Goal: Task Accomplishment & Management: Complete application form

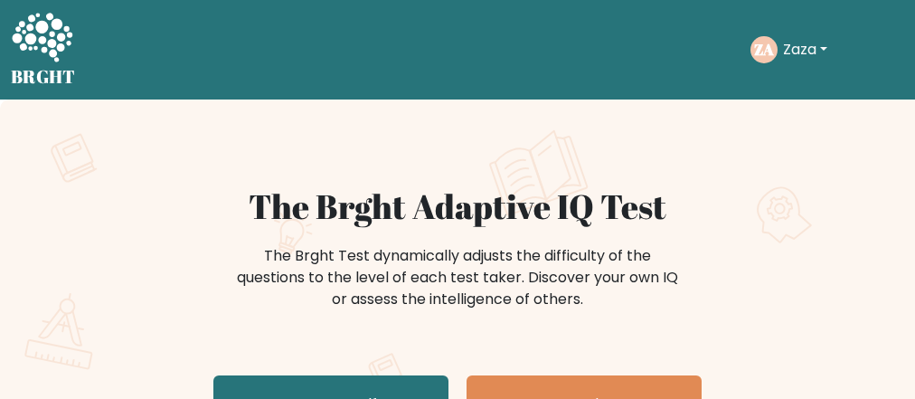
scroll to position [145, 0]
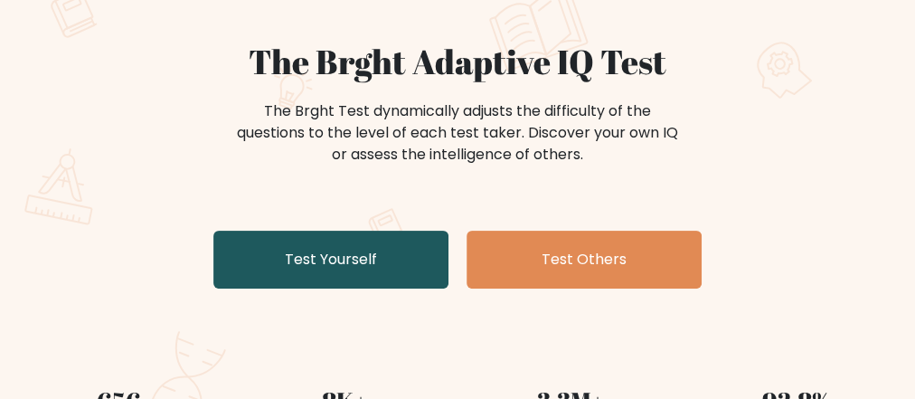
click at [308, 265] on link "Test Yourself" at bounding box center [330, 259] width 235 height 58
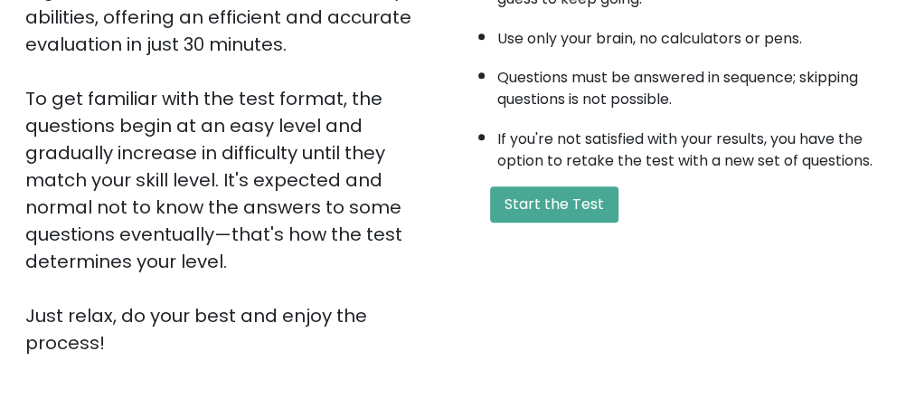
scroll to position [434, 0]
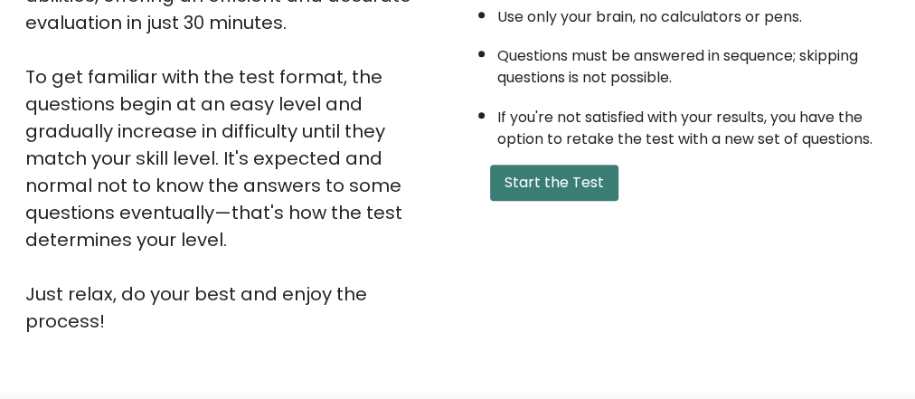
click at [523, 183] on button "Start the Test" at bounding box center [554, 182] width 128 height 36
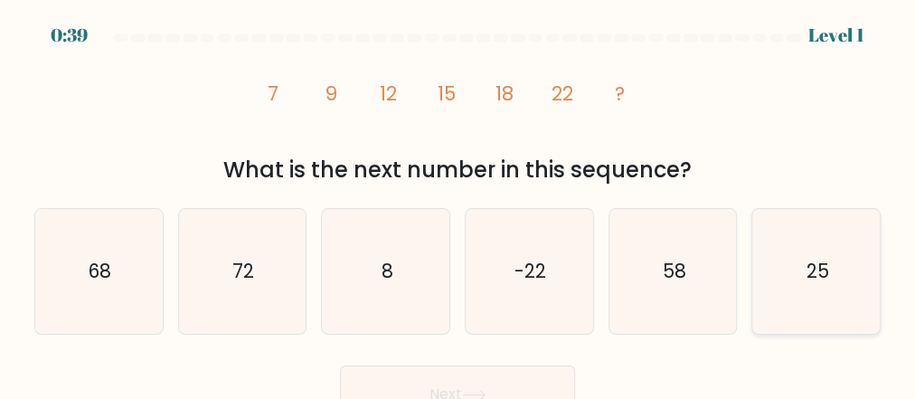
click at [840, 272] on icon "25" at bounding box center [816, 271] width 125 height 125
click at [458, 204] on input "f. 25" at bounding box center [457, 202] width 1 height 5
radio input "true"
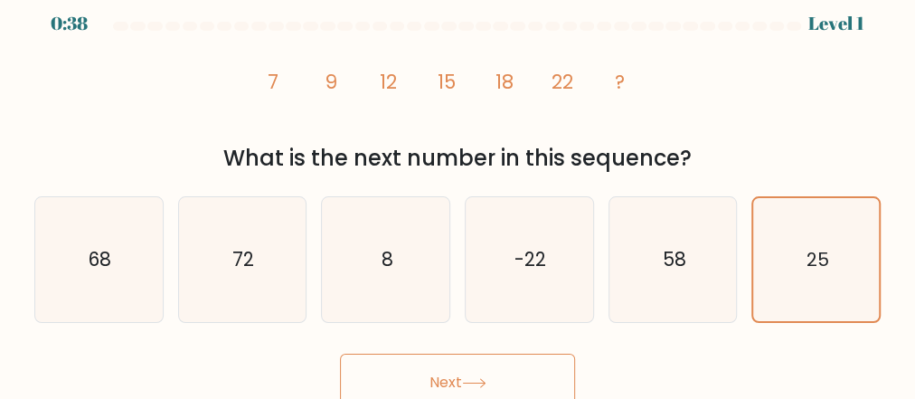
scroll to position [23, 0]
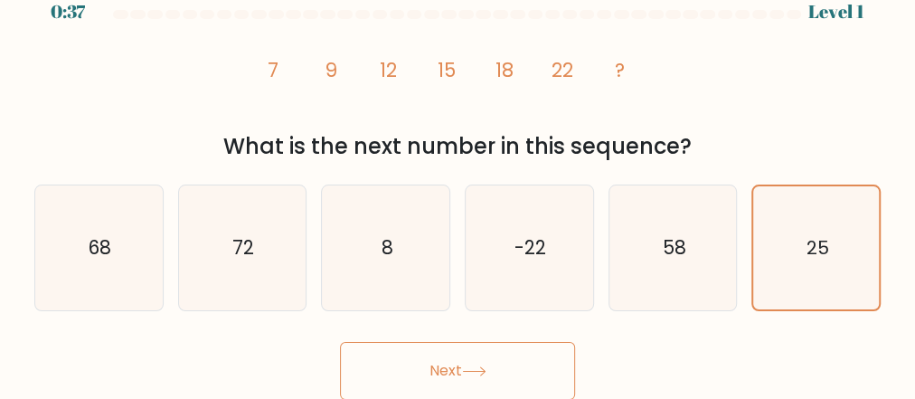
click at [478, 355] on button "Next" at bounding box center [457, 371] width 235 height 58
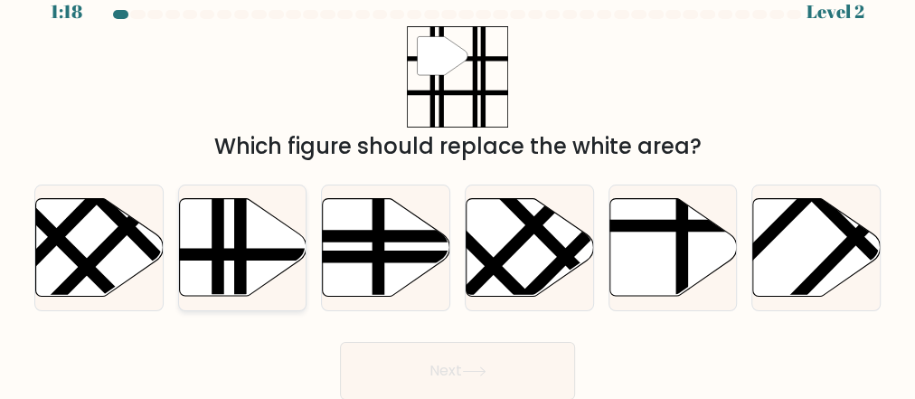
click at [240, 265] on line at bounding box center [240, 301] width 0 height 257
click at [457, 181] on input "b." at bounding box center [457, 178] width 1 height 5
radio input "true"
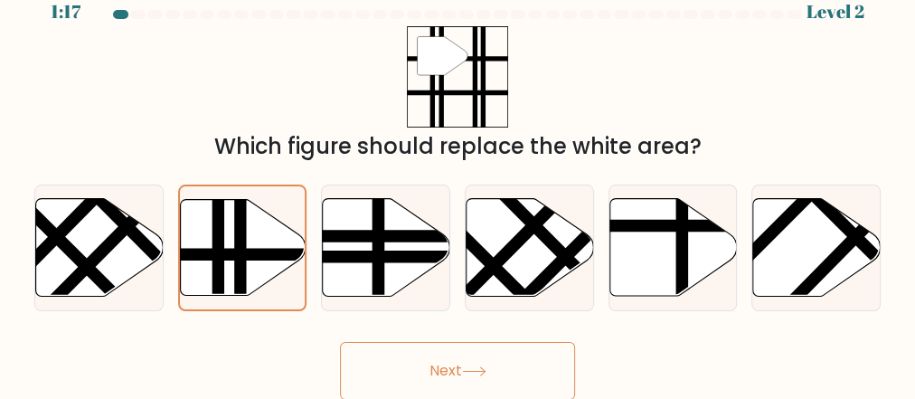
click at [450, 363] on button "Next" at bounding box center [457, 371] width 235 height 58
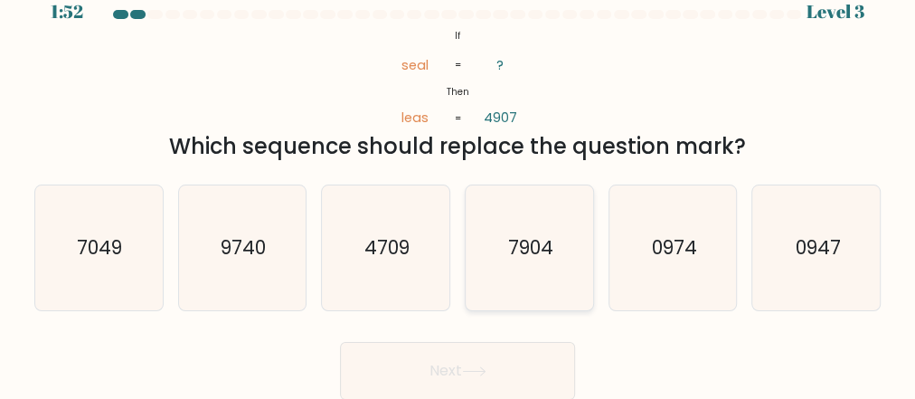
click at [557, 259] on icon "7904" at bounding box center [528, 247] width 125 height 125
click at [458, 181] on input "d. 7904" at bounding box center [457, 178] width 1 height 5
radio input "true"
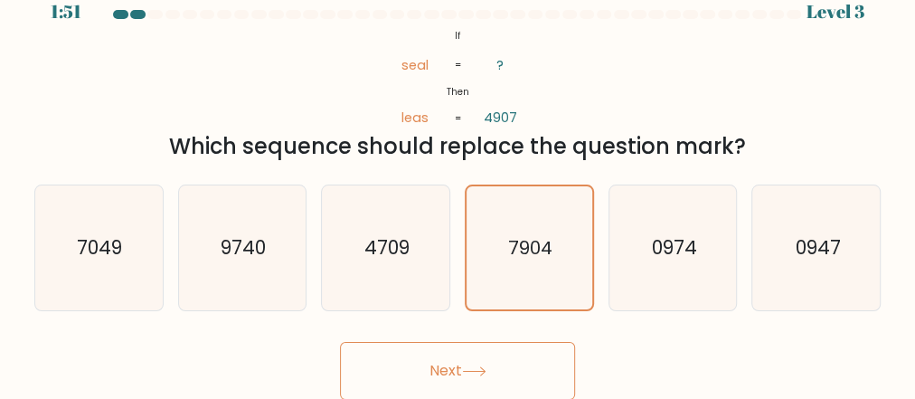
click at [498, 370] on button "Next" at bounding box center [457, 371] width 235 height 58
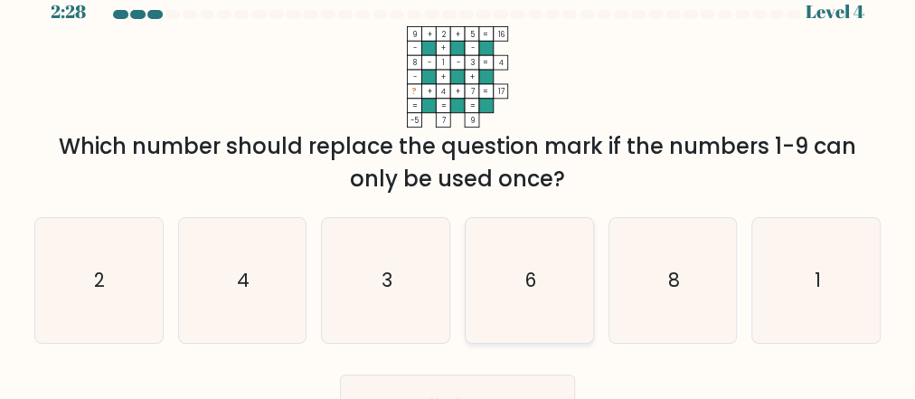
click at [526, 284] on text "6" at bounding box center [530, 280] width 11 height 26
click at [458, 181] on input "d. 6" at bounding box center [457, 178] width 1 height 5
radio input "true"
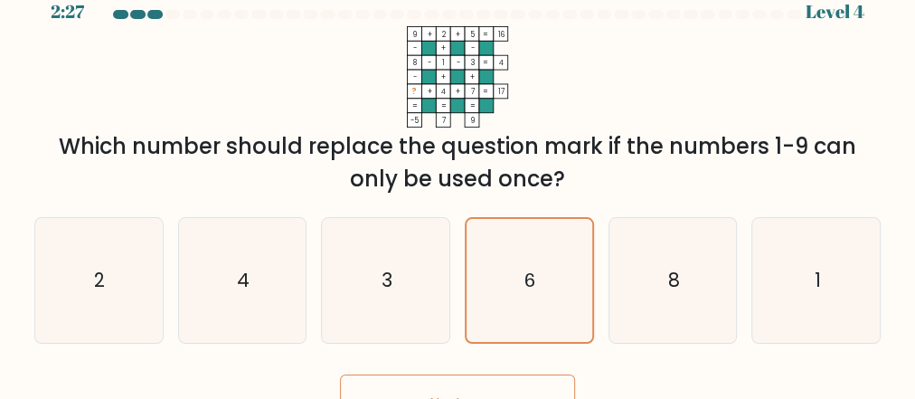
click at [493, 380] on button "Next" at bounding box center [457, 403] width 235 height 58
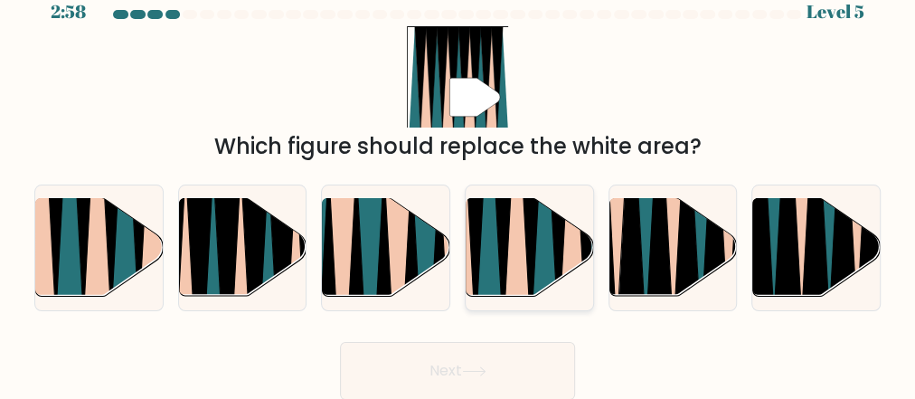
click at [487, 262] on icon at bounding box center [488, 197] width 28 height 254
click at [458, 181] on input "d." at bounding box center [457, 178] width 1 height 5
radio input "true"
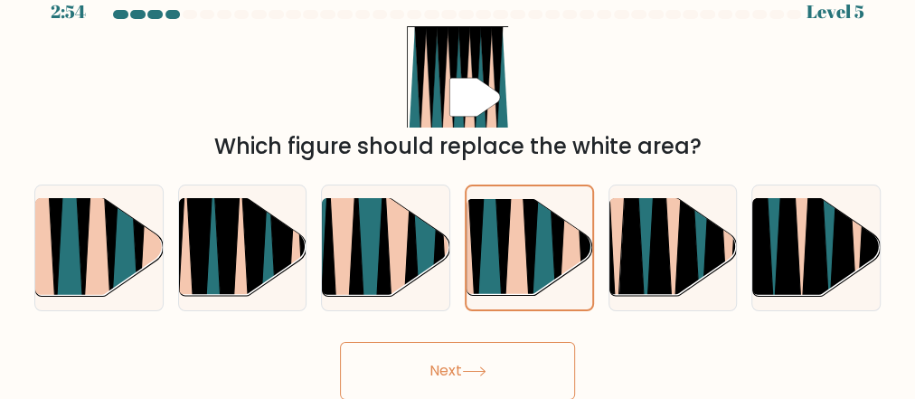
click at [466, 380] on button "Next" at bounding box center [457, 371] width 235 height 58
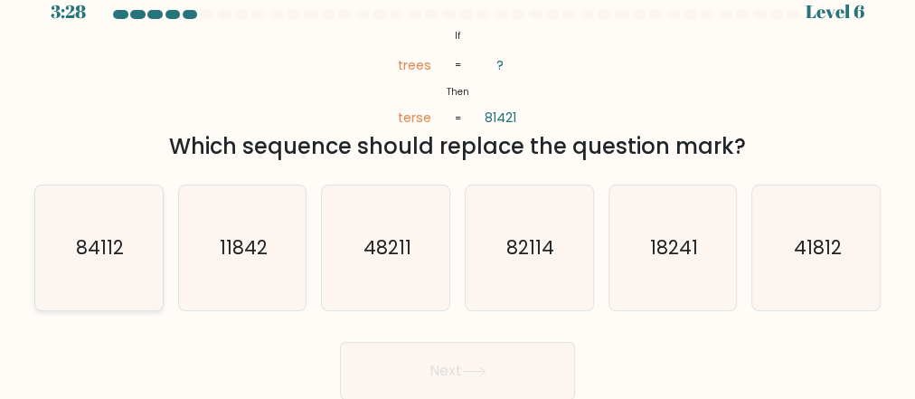
click at [99, 253] on text "84112" at bounding box center [100, 247] width 48 height 26
click at [457, 181] on input "a. 84112" at bounding box center [457, 178] width 1 height 5
radio input "true"
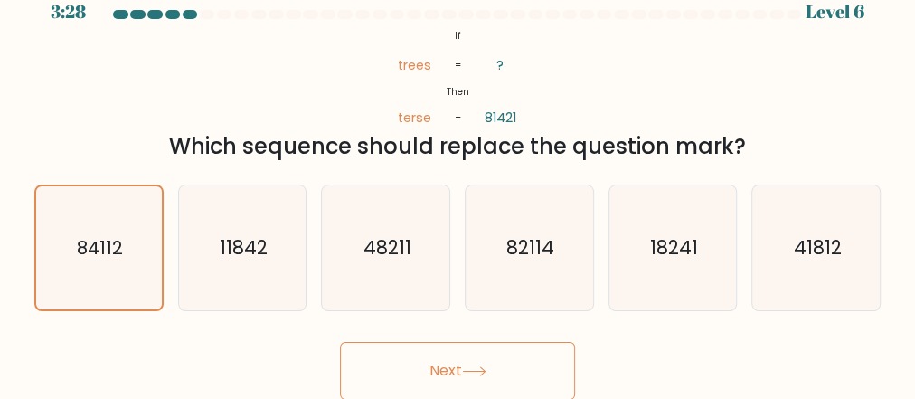
click at [446, 372] on button "Next" at bounding box center [457, 371] width 235 height 58
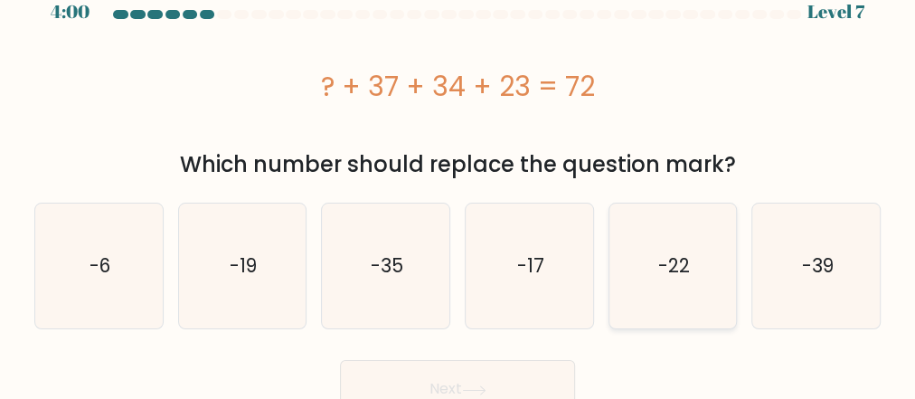
click at [680, 276] on text "-22" at bounding box center [674, 265] width 32 height 26
click at [458, 181] on input "e. -22" at bounding box center [457, 178] width 1 height 5
radio input "true"
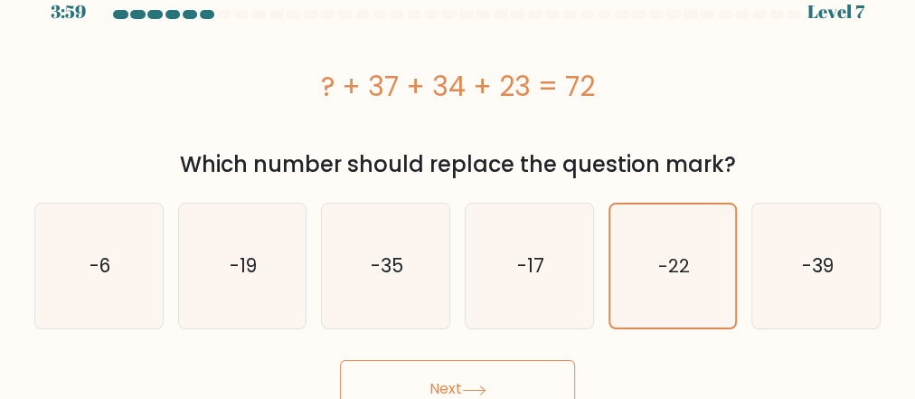
click at [455, 375] on button "Next" at bounding box center [457, 389] width 235 height 58
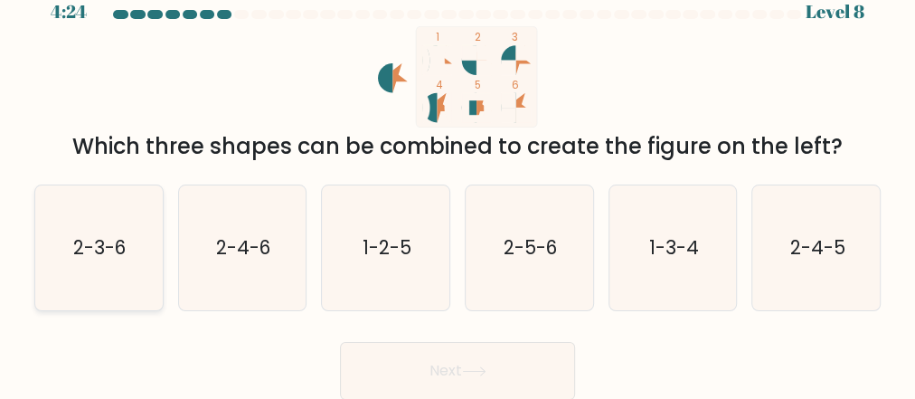
click at [97, 254] on text "2-3-6" at bounding box center [100, 247] width 52 height 26
click at [457, 181] on input "a. 2-3-6" at bounding box center [457, 178] width 1 height 5
radio input "true"
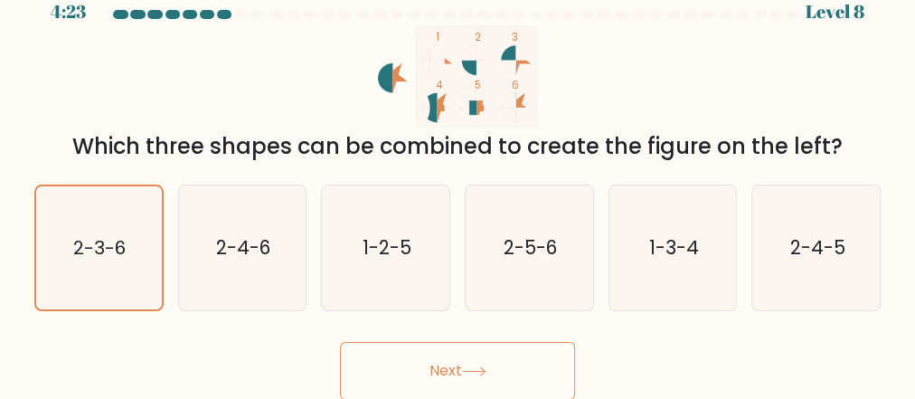
click at [463, 375] on button "Next" at bounding box center [457, 371] width 235 height 58
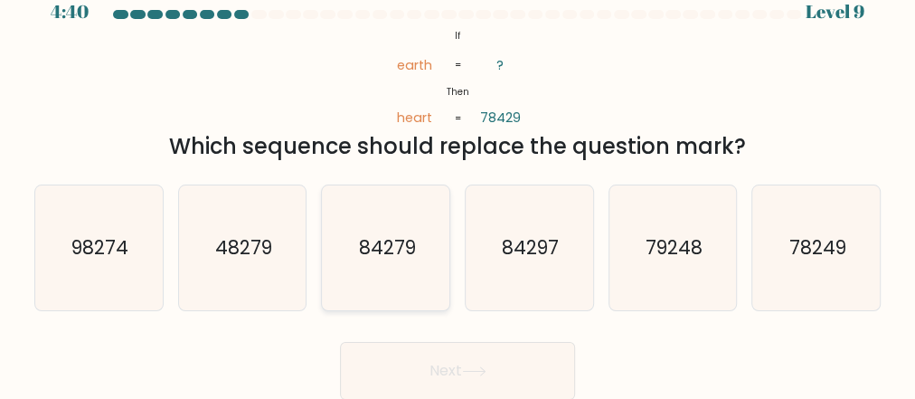
click at [386, 252] on text "84279" at bounding box center [387, 247] width 57 height 26
click at [457, 181] on input "c. 84279" at bounding box center [457, 178] width 1 height 5
radio input "true"
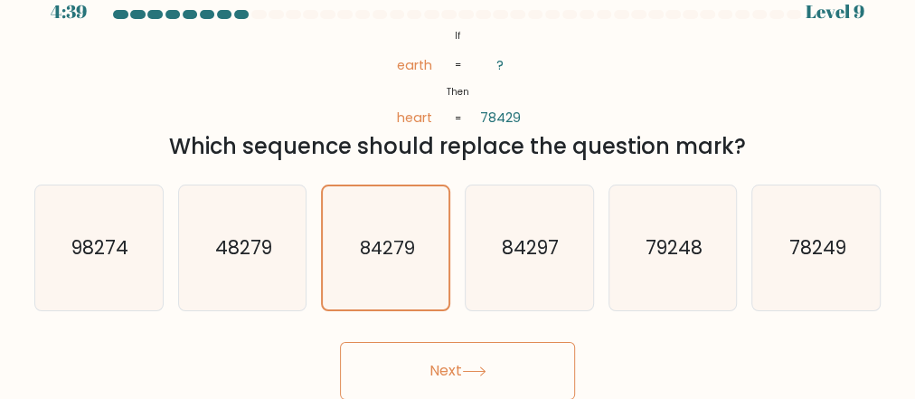
click at [461, 373] on button "Next" at bounding box center [457, 371] width 235 height 58
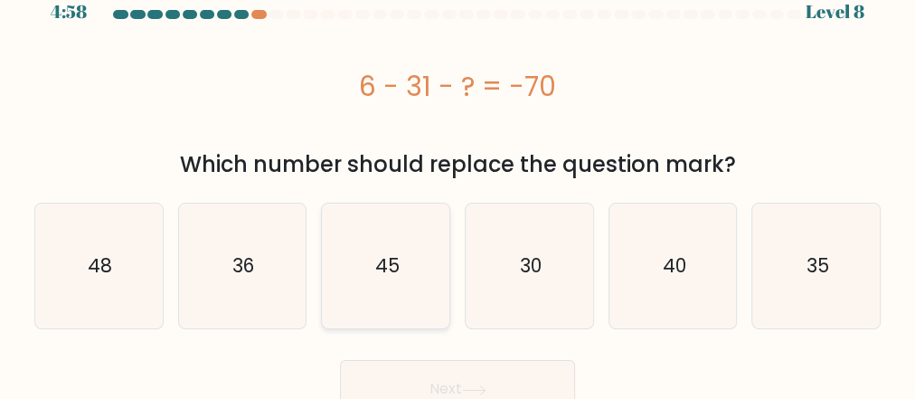
drag, startPoint x: 392, startPoint y: 276, endPoint x: 418, endPoint y: 286, distance: 27.5
click at [392, 276] on text "45" at bounding box center [387, 265] width 24 height 26
click at [460, 373] on button "Next" at bounding box center [457, 389] width 235 height 58
click at [384, 283] on icon "45" at bounding box center [386, 265] width 125 height 125
click at [457, 181] on input "c. 45" at bounding box center [457, 178] width 1 height 5
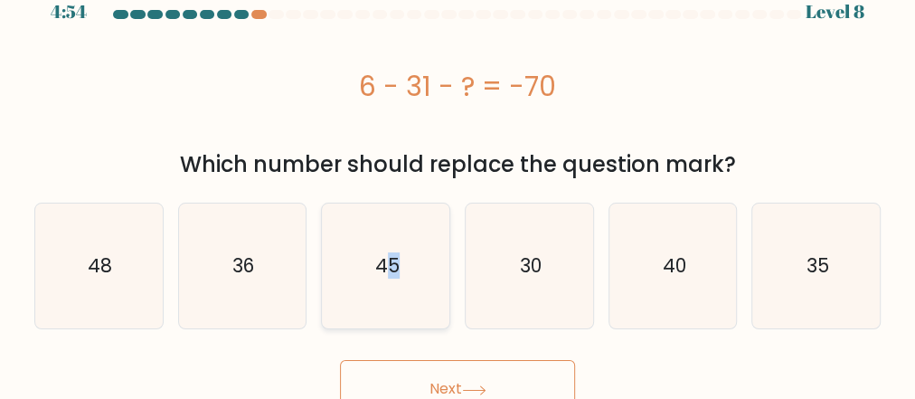
radio input "true"
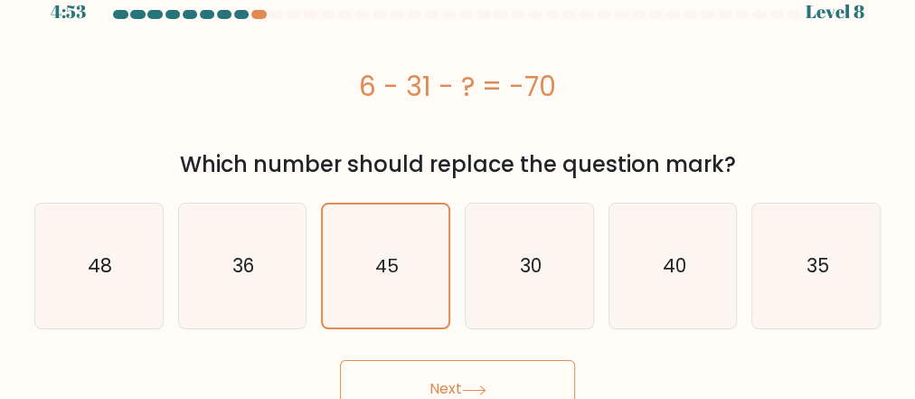
click at [466, 388] on icon at bounding box center [474, 390] width 24 height 10
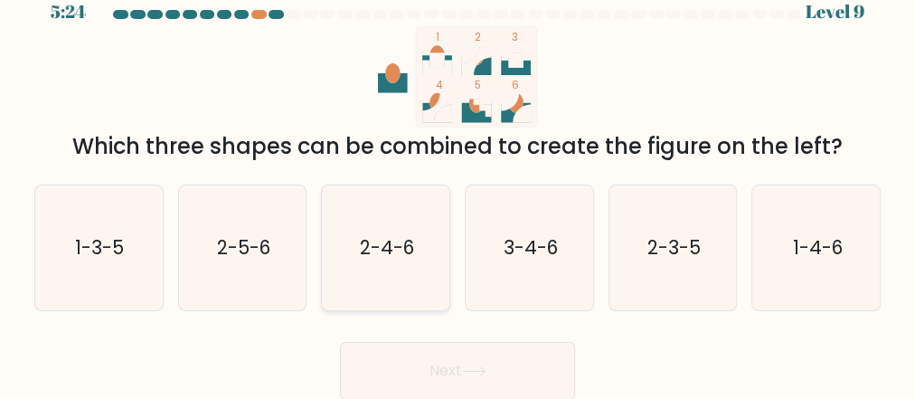
click at [365, 257] on text "2-4-6" at bounding box center [387, 247] width 54 height 26
click at [457, 181] on input "c. 2-4-6" at bounding box center [457, 178] width 1 height 5
radio input "true"
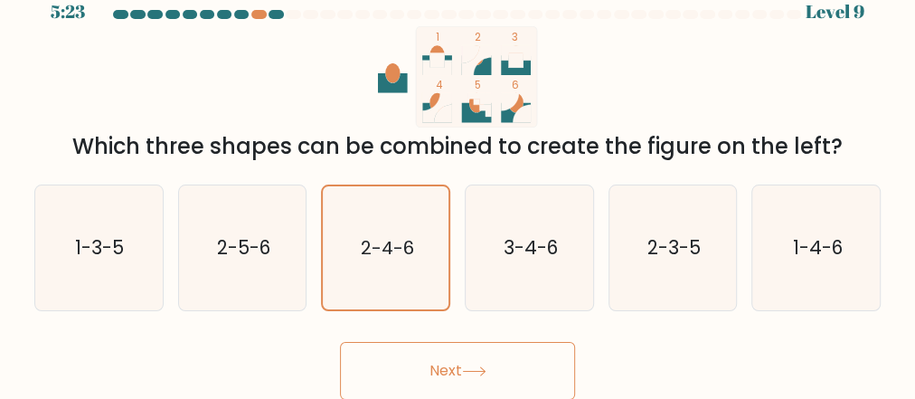
click at [464, 368] on button "Next" at bounding box center [457, 371] width 235 height 58
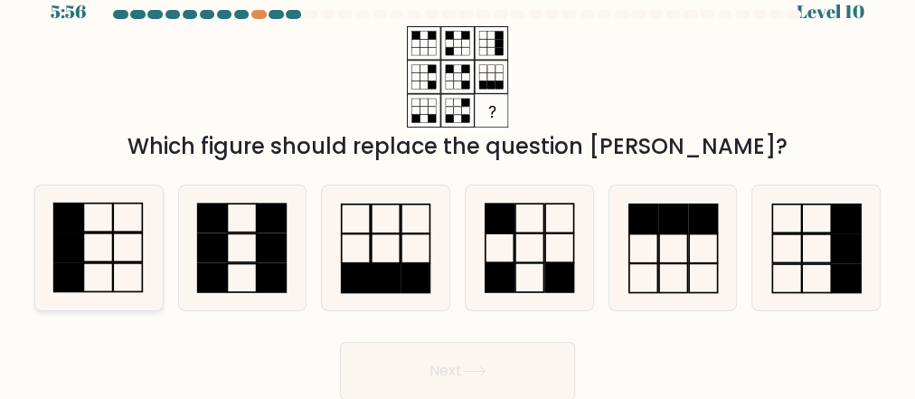
click at [112, 259] on rect at bounding box center [98, 247] width 29 height 28
click at [457, 181] on input "a." at bounding box center [457, 178] width 1 height 5
radio input "true"
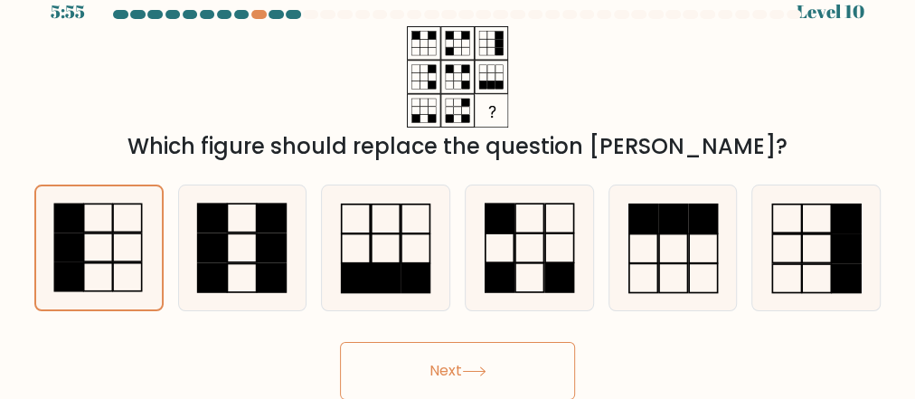
click at [493, 368] on button "Next" at bounding box center [457, 371] width 235 height 58
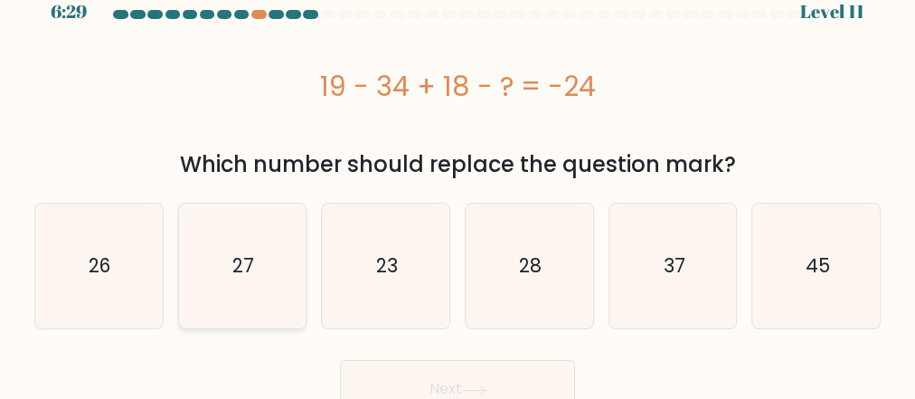
click at [249, 278] on text "27" at bounding box center [243, 265] width 22 height 26
click at [457, 181] on input "b. 27" at bounding box center [457, 178] width 1 height 5
radio input "true"
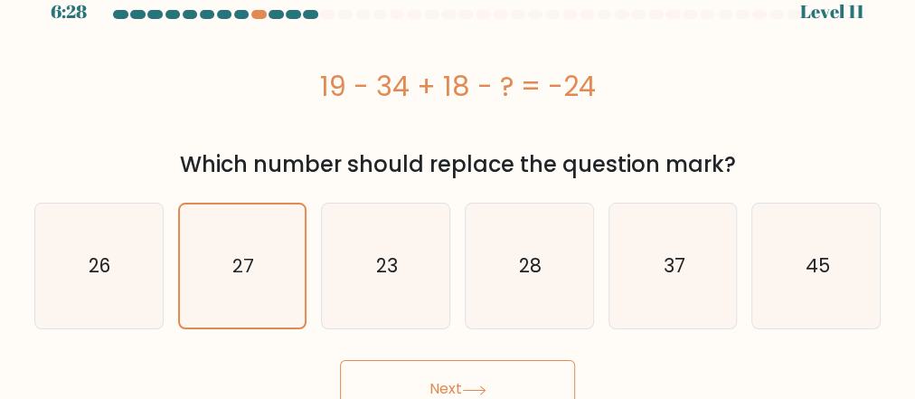
click at [463, 377] on button "Next" at bounding box center [457, 389] width 235 height 58
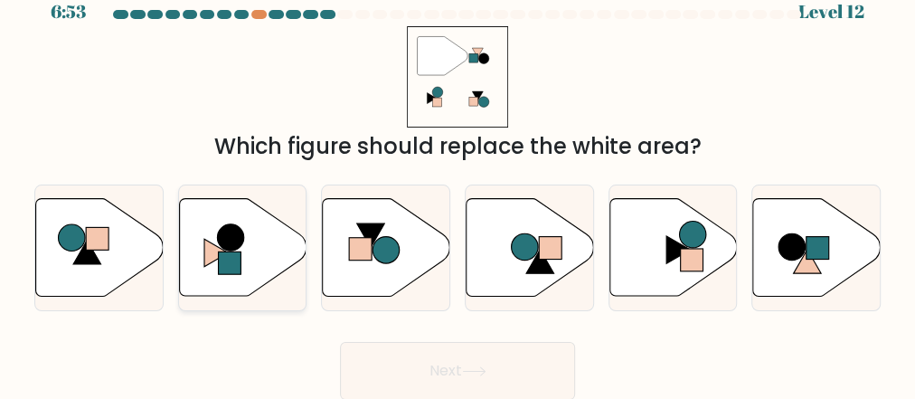
click at [236, 258] on rect at bounding box center [229, 263] width 23 height 23
click at [457, 181] on input "b." at bounding box center [457, 178] width 1 height 5
radio input "true"
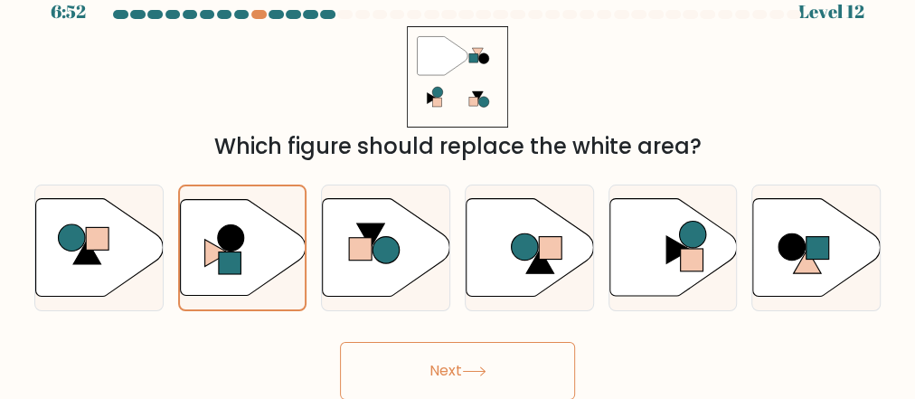
click at [459, 355] on button "Next" at bounding box center [457, 371] width 235 height 58
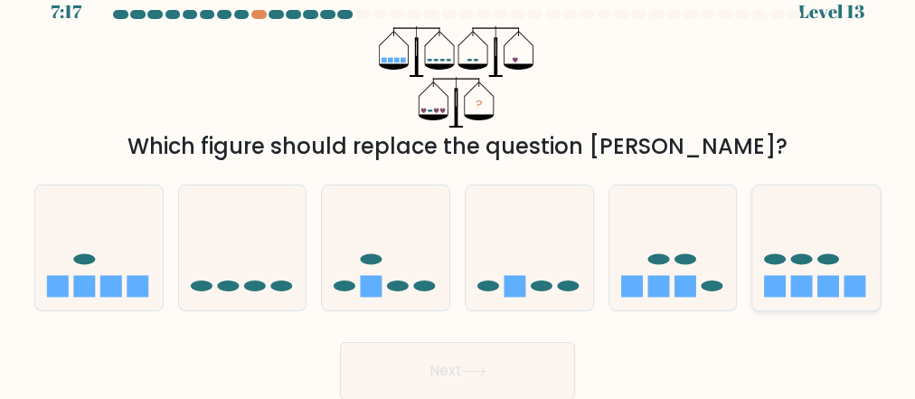
click at [783, 259] on ellipse at bounding box center [775, 259] width 22 height 11
click at [458, 181] on input "f." at bounding box center [457, 178] width 1 height 5
radio input "true"
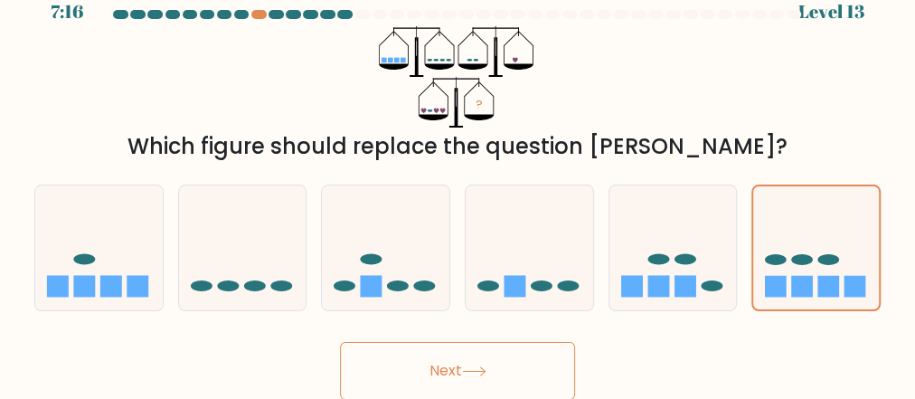
click at [486, 370] on icon at bounding box center [474, 371] width 24 height 10
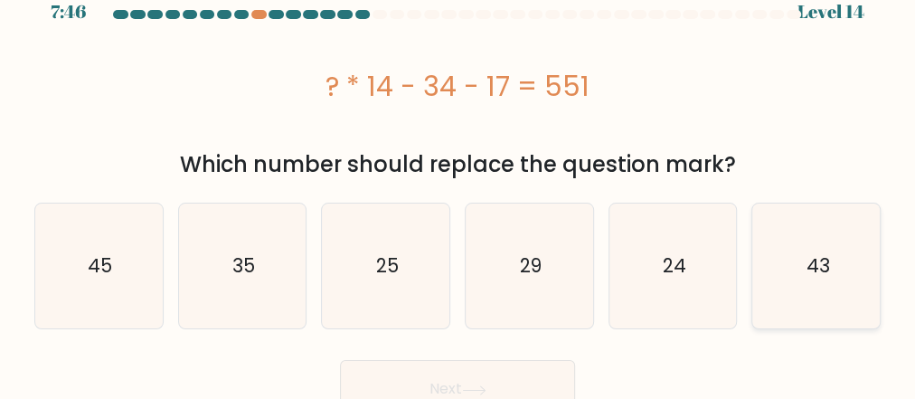
click at [814, 264] on text "43" at bounding box center [816, 265] width 23 height 26
click at [458, 181] on input "f. 43" at bounding box center [457, 178] width 1 height 5
radio input "true"
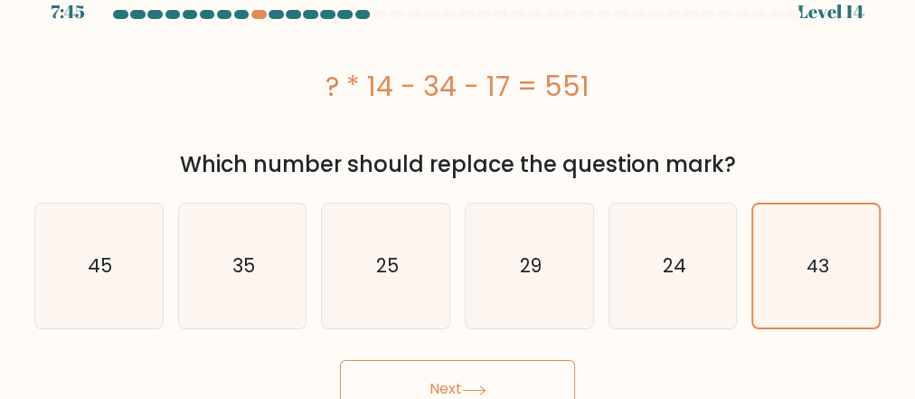
click at [489, 376] on button "Next" at bounding box center [457, 389] width 235 height 58
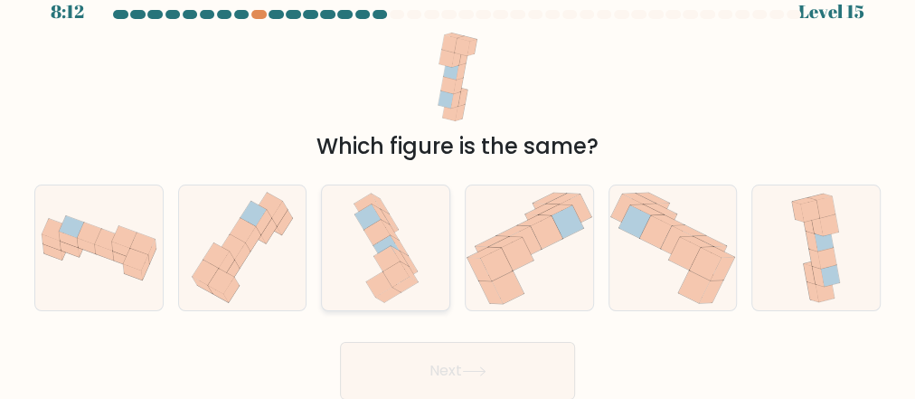
click at [356, 246] on icon at bounding box center [386, 247] width 76 height 125
click at [457, 181] on input "c." at bounding box center [457, 178] width 1 height 5
radio input "true"
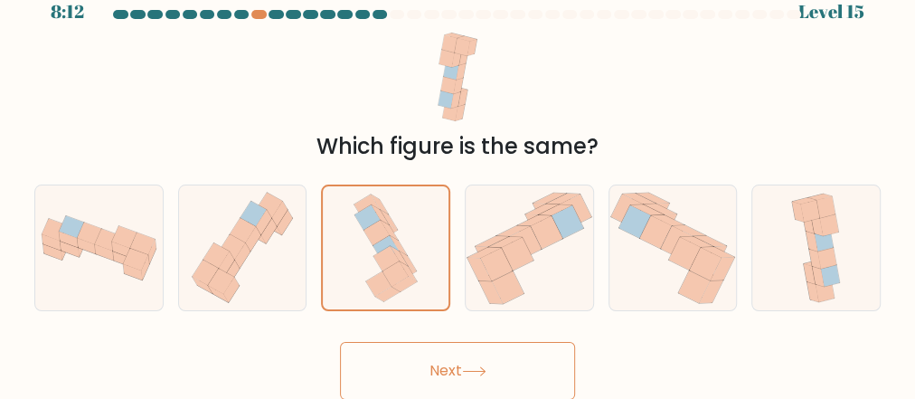
click at [459, 370] on button "Next" at bounding box center [457, 371] width 235 height 58
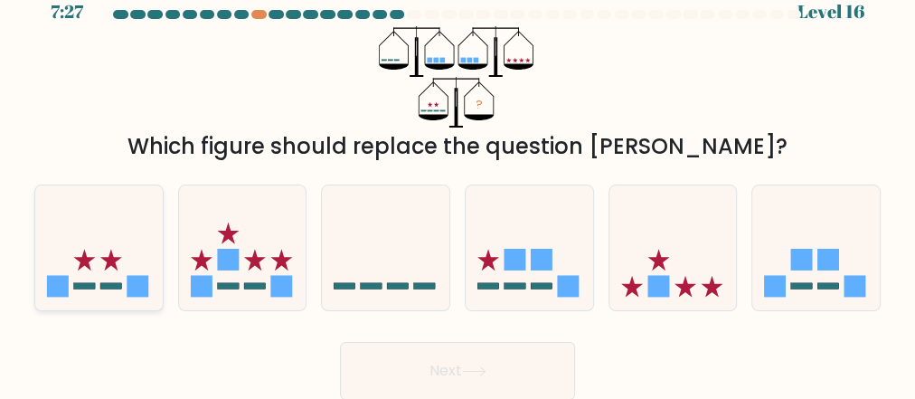
click at [81, 272] on icon at bounding box center [98, 248] width 127 height 106
click at [457, 181] on input "a." at bounding box center [457, 178] width 1 height 5
radio input "true"
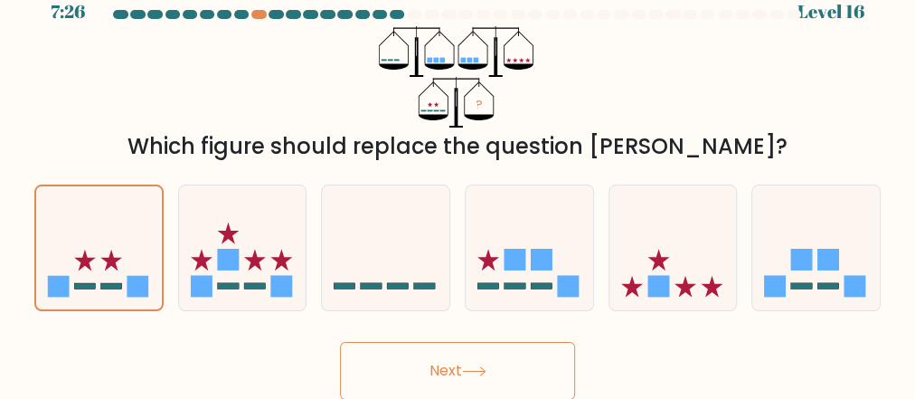
click at [482, 356] on button "Next" at bounding box center [457, 371] width 235 height 58
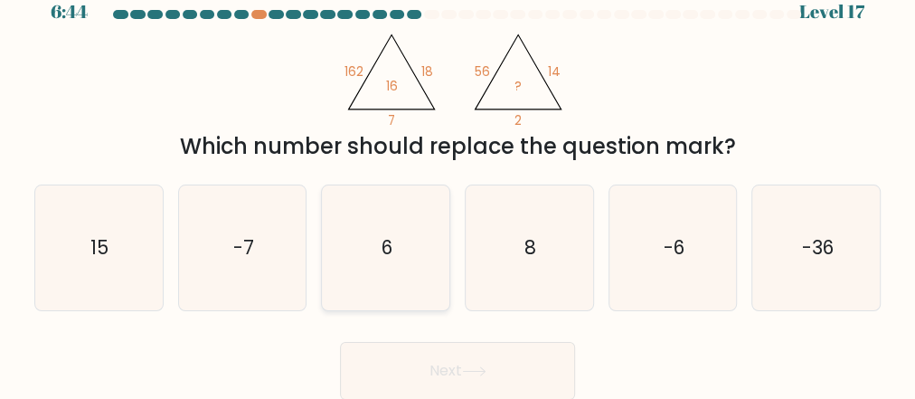
click at [401, 255] on icon "6" at bounding box center [386, 247] width 125 height 125
click at [457, 181] on input "c. 6" at bounding box center [457, 178] width 1 height 5
radio input "true"
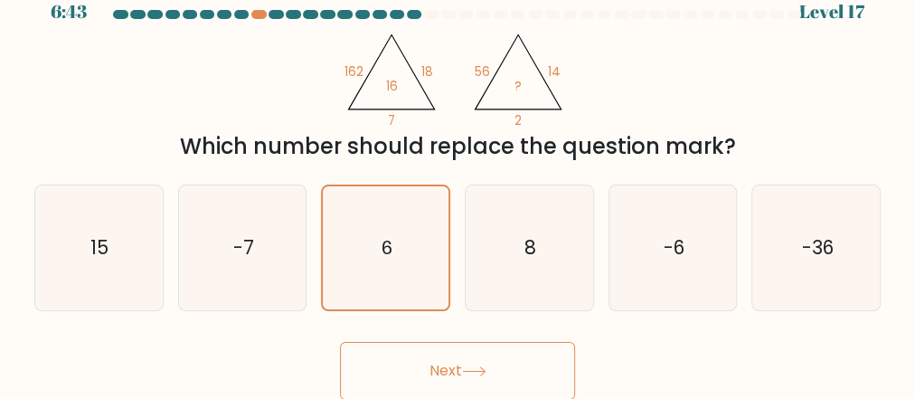
click at [474, 361] on button "Next" at bounding box center [457, 371] width 235 height 58
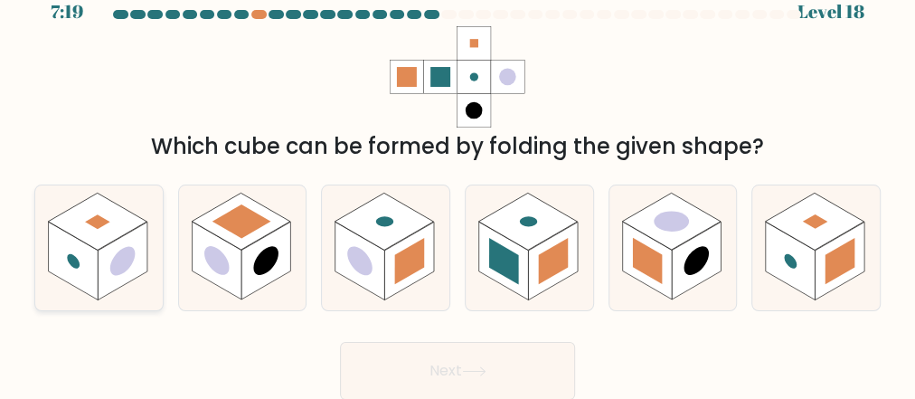
click at [99, 250] on rect at bounding box center [123, 261] width 50 height 78
click at [457, 181] on input "a." at bounding box center [457, 178] width 1 height 5
radio input "true"
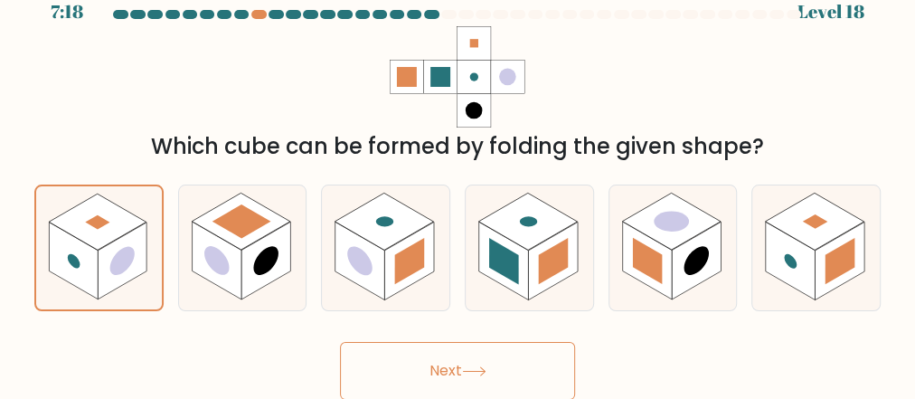
click at [445, 373] on button "Next" at bounding box center [457, 371] width 235 height 58
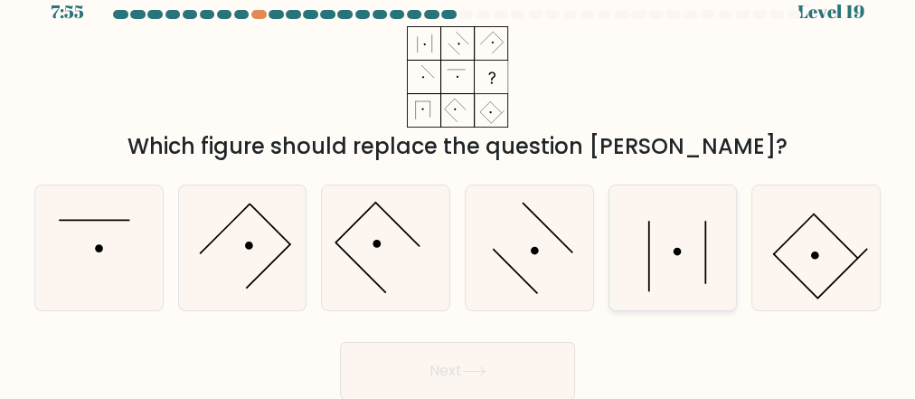
click at [652, 257] on icon at bounding box center [672, 247] width 125 height 125
click at [458, 181] on input "e." at bounding box center [457, 178] width 1 height 5
radio input "true"
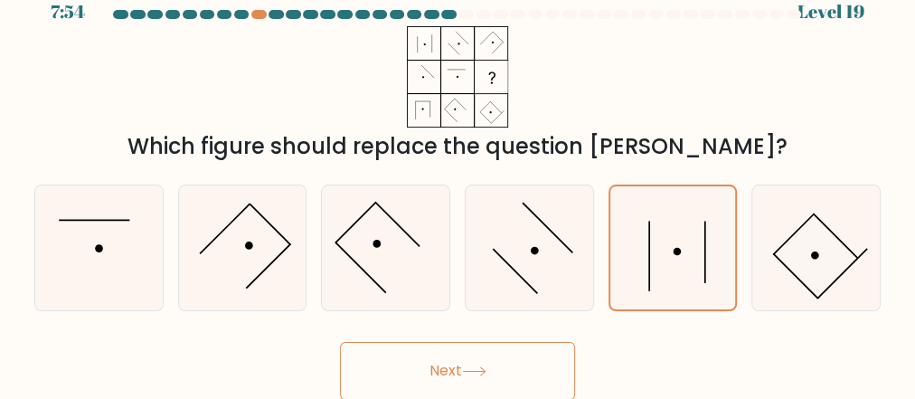
click at [438, 385] on button "Next" at bounding box center [457, 371] width 235 height 58
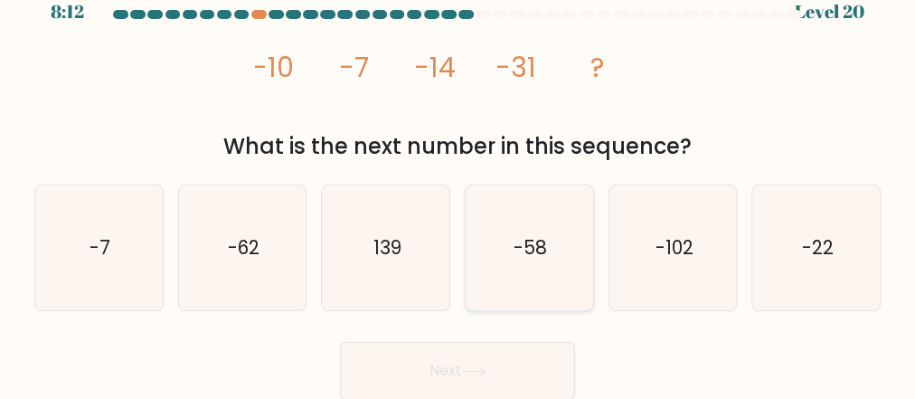
click at [532, 257] on text "-58" at bounding box center [529, 247] width 33 height 26
click at [458, 181] on input "d. -58" at bounding box center [457, 178] width 1 height 5
radio input "true"
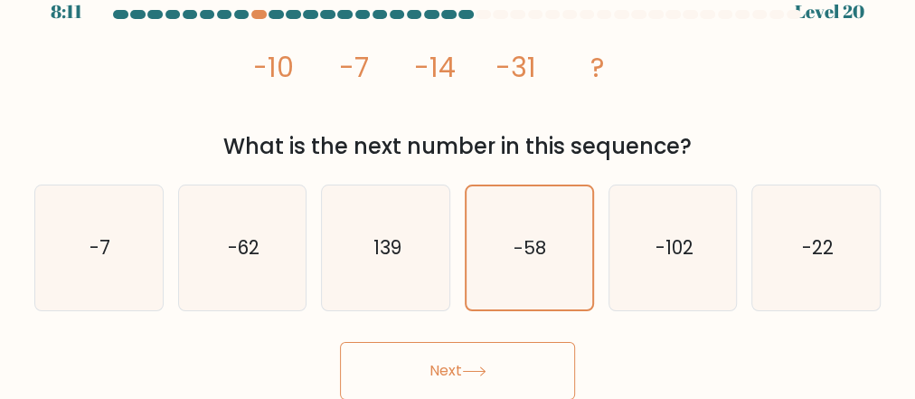
click at [436, 375] on button "Next" at bounding box center [457, 371] width 235 height 58
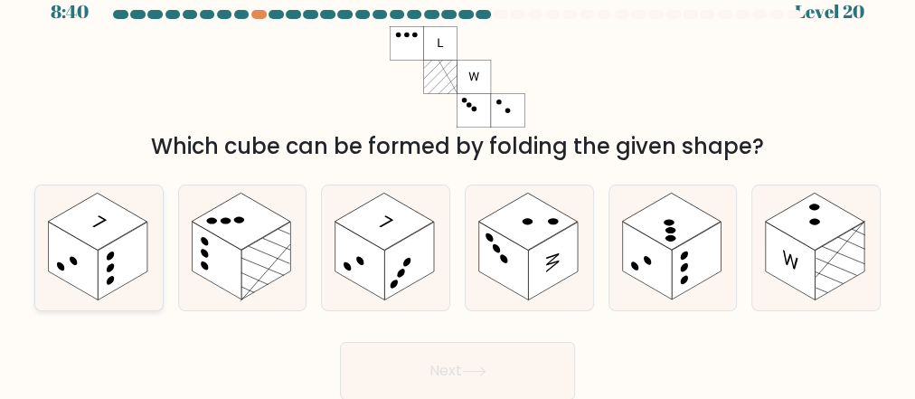
click at [120, 219] on rect at bounding box center [97, 221] width 99 height 57
click at [457, 181] on input "a." at bounding box center [457, 178] width 1 height 5
radio input "true"
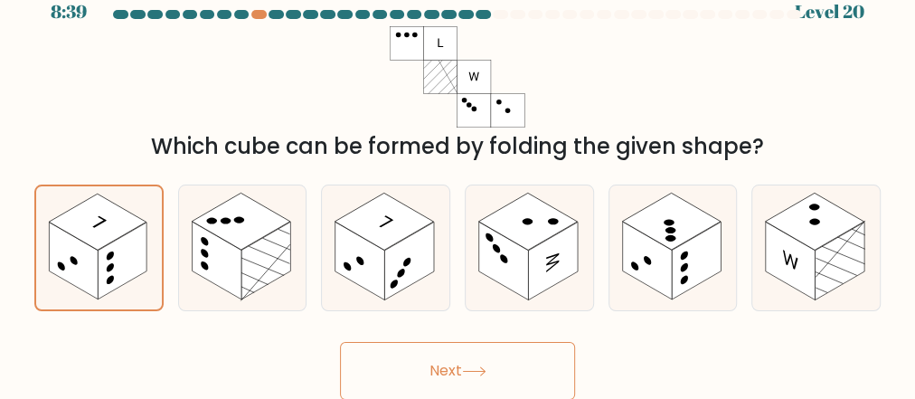
click at [466, 361] on button "Next" at bounding box center [457, 371] width 235 height 58
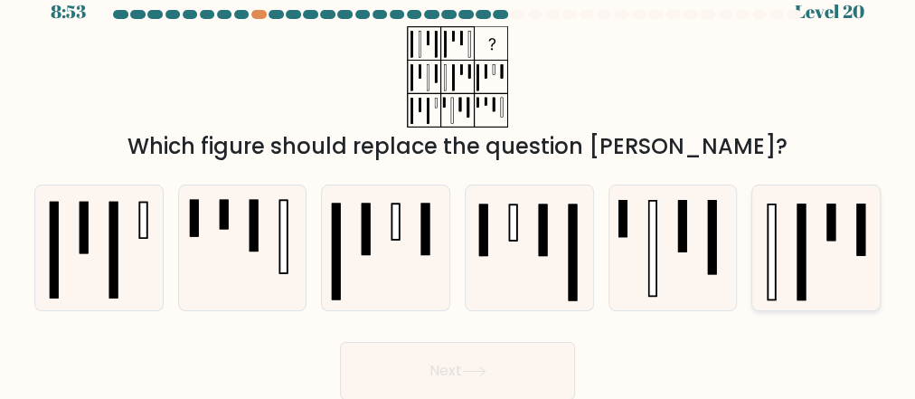
click at [788, 237] on icon at bounding box center [816, 247] width 125 height 125
click at [458, 181] on input "f." at bounding box center [457, 178] width 1 height 5
radio input "true"
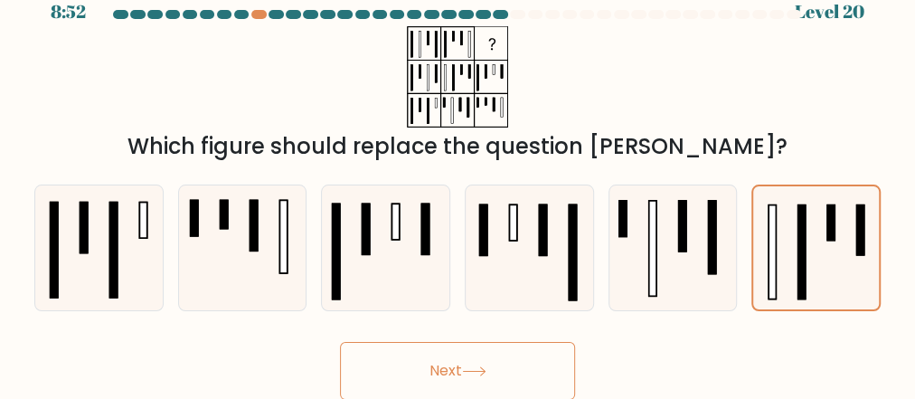
click at [459, 368] on button "Next" at bounding box center [457, 371] width 235 height 58
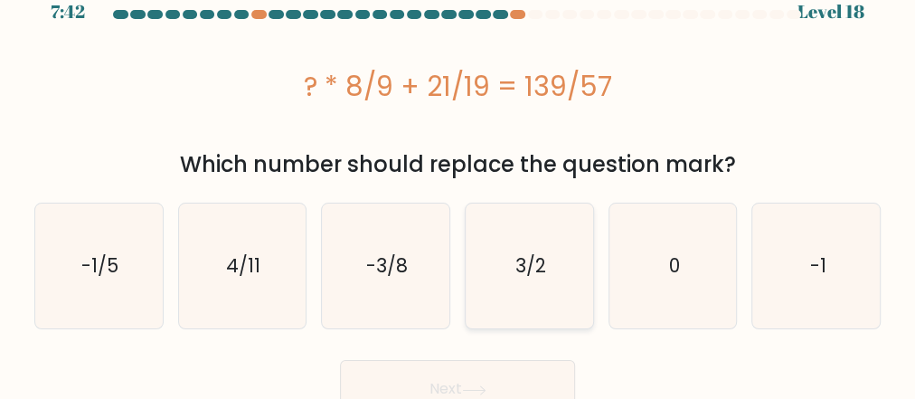
click at [537, 259] on text "3/2" at bounding box center [530, 265] width 31 height 26
click at [458, 181] on input "d. 3/2" at bounding box center [457, 178] width 1 height 5
radio input "true"
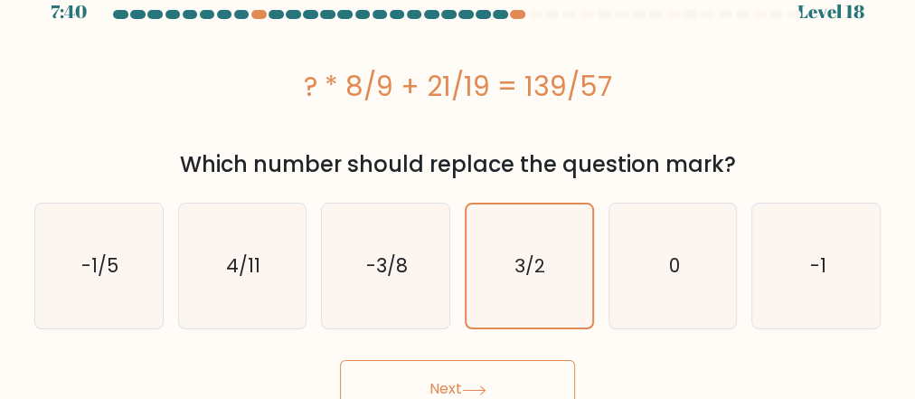
click at [446, 384] on button "Next" at bounding box center [457, 389] width 235 height 58
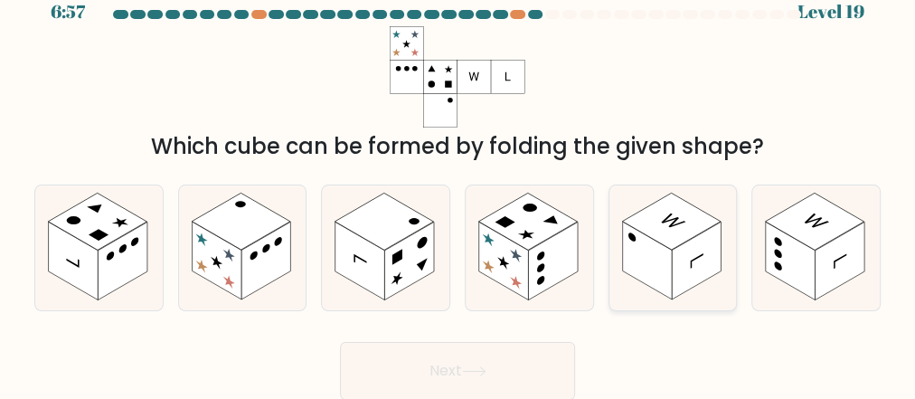
click at [694, 274] on rect at bounding box center [696, 261] width 50 height 78
click at [458, 181] on input "e." at bounding box center [457, 178] width 1 height 5
radio input "true"
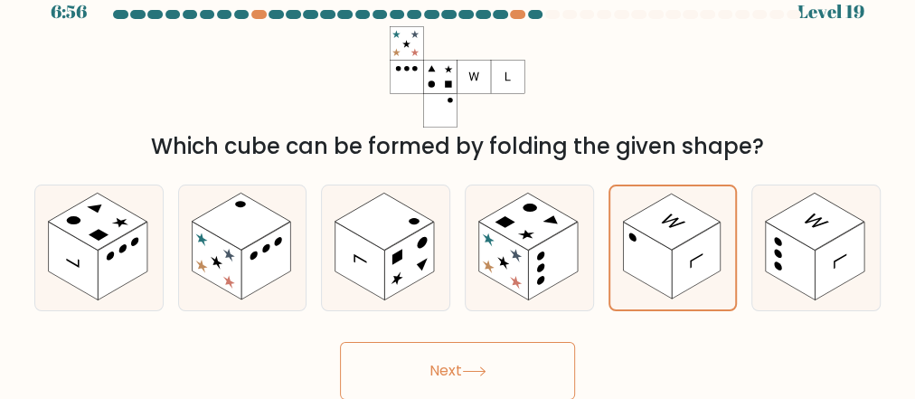
click at [494, 376] on button "Next" at bounding box center [457, 371] width 235 height 58
